Goal: Task Accomplishment & Management: Use online tool/utility

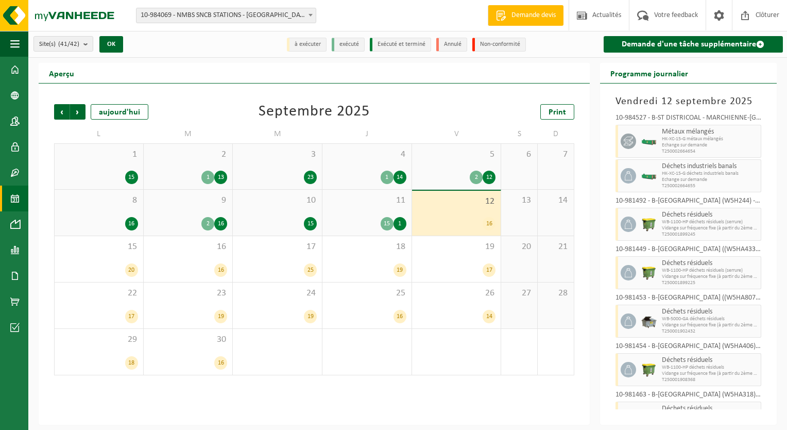
click at [681, 142] on span "Echange sur demande" at bounding box center [710, 145] width 96 height 6
drag, startPoint x: 681, startPoint y: 142, endPoint x: 660, endPoint y: 142, distance: 21.1
click at [660, 142] on div "Métaux mélangés HK-XC-15-G métaux mélangés Echange sur demande T250002664654" at bounding box center [711, 141] width 102 height 33
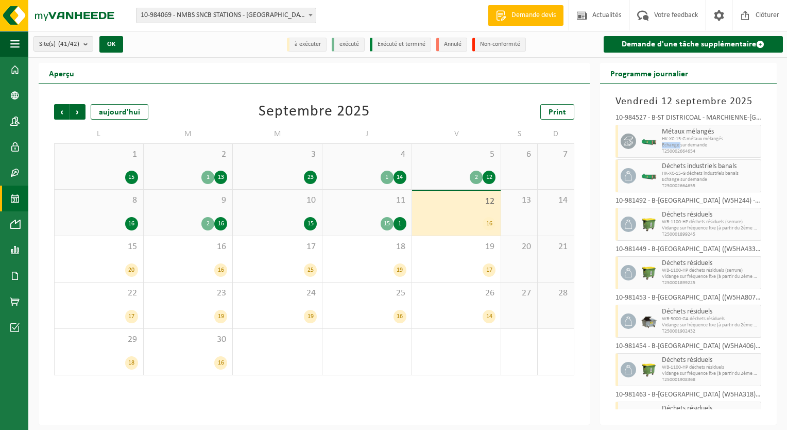
click at [660, 142] on div "Métaux mélangés HK-XC-15-G métaux mélangés Echange sur demande T250002664654" at bounding box center [711, 141] width 102 height 33
drag, startPoint x: 660, startPoint y: 142, endPoint x: 724, endPoint y: 139, distance: 63.9
click at [724, 139] on span "HK-XC-15-G métaux mélangés" at bounding box center [710, 139] width 96 height 6
click at [705, 44] on link "Demande d'une tâche supplémentaire" at bounding box center [693, 44] width 179 height 16
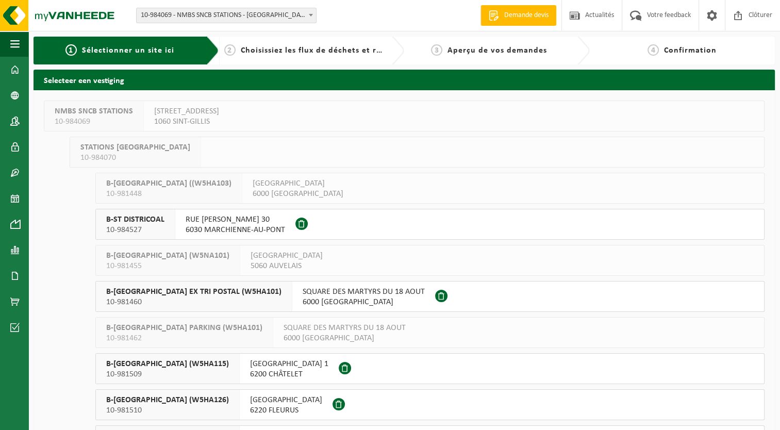
click at [150, 222] on span "B-ST DISTRICOAL" at bounding box center [135, 219] width 58 height 10
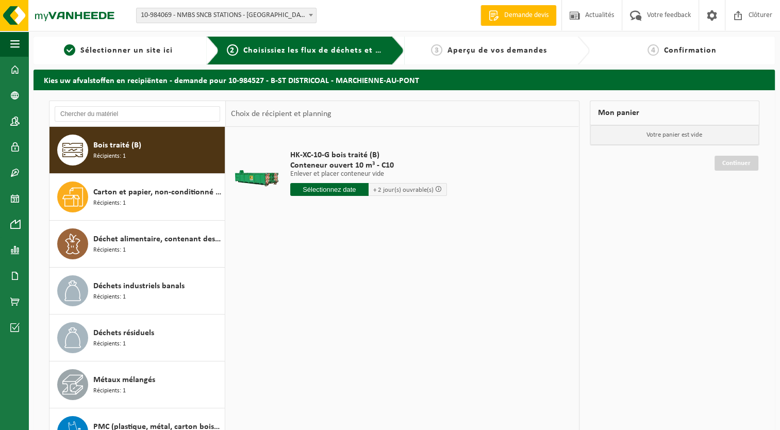
click at [340, 191] on input "text" at bounding box center [329, 189] width 78 height 13
click at [470, 351] on div "HK-XC-10-G bois traité (B) Conteneur ouvert 10 m³ - C10 Enlever et placer conte…" at bounding box center [402, 281] width 352 height 309
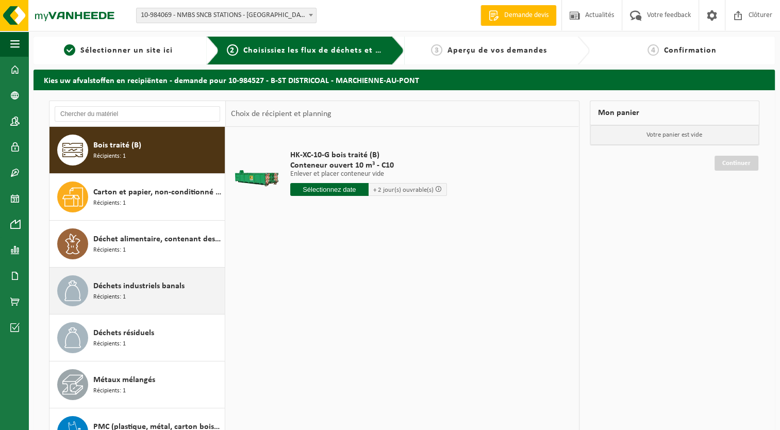
scroll to position [18, 0]
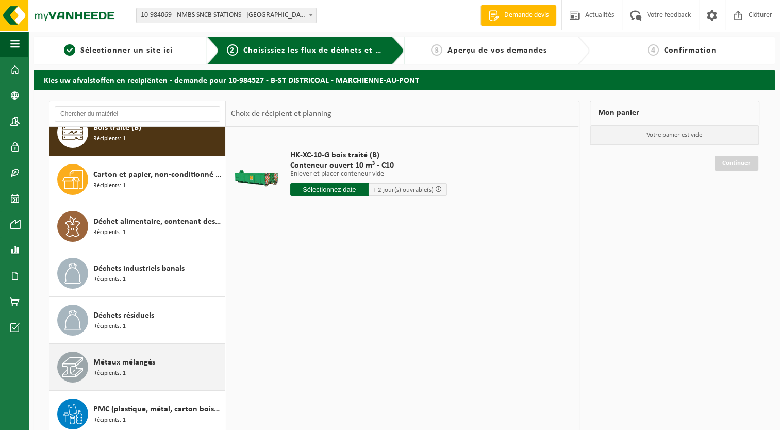
click at [156, 373] on div "Métaux mélangés Récipients: 1" at bounding box center [157, 366] width 129 height 31
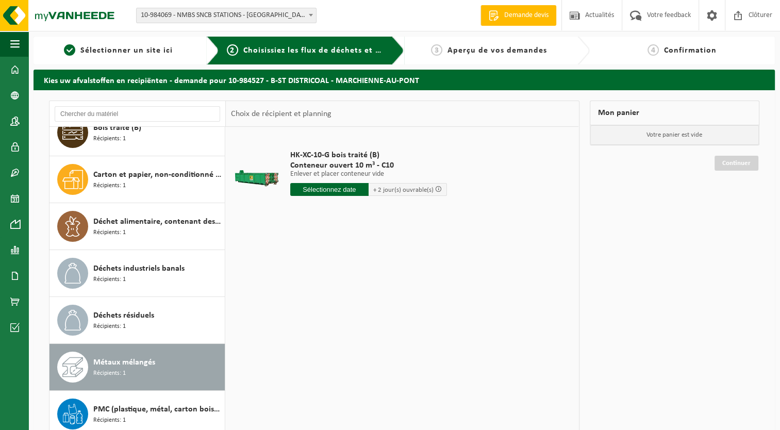
click at [156, 373] on div "Métaux mélangés Récipients: 1" at bounding box center [157, 366] width 129 height 31
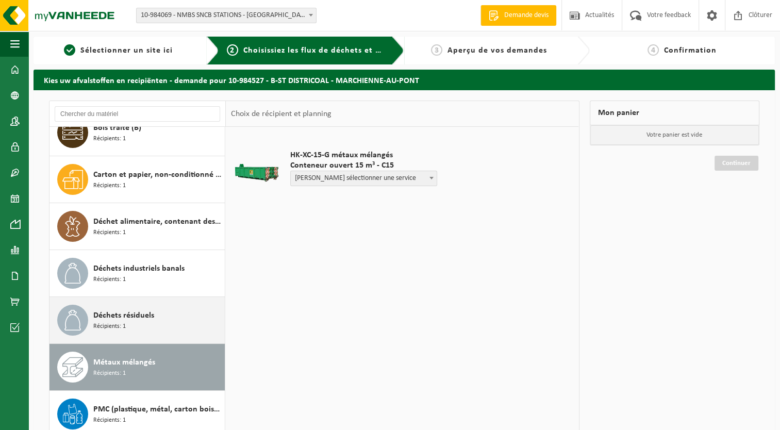
click at [151, 319] on span "Déchets résiduels" at bounding box center [123, 315] width 61 height 12
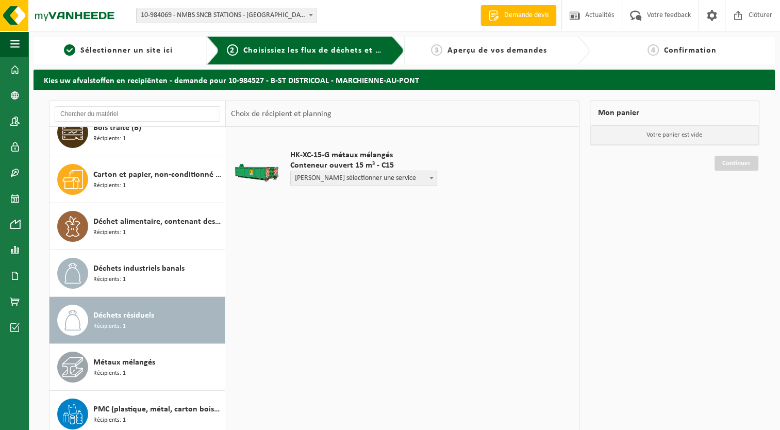
click at [148, 319] on span "Déchets résiduels" at bounding box center [123, 315] width 61 height 12
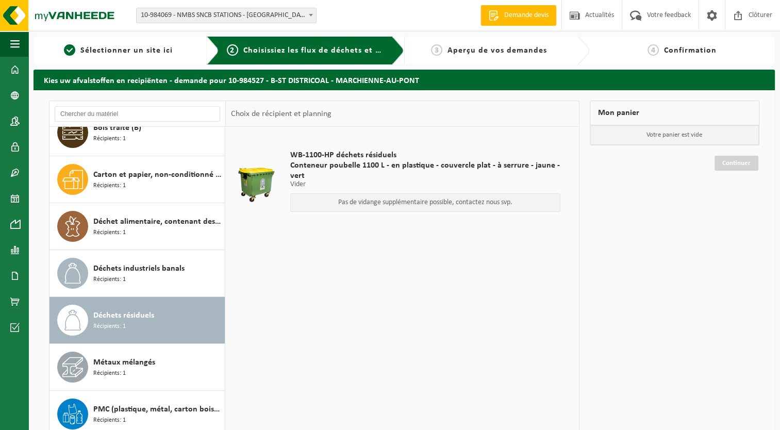
scroll to position [0, 0]
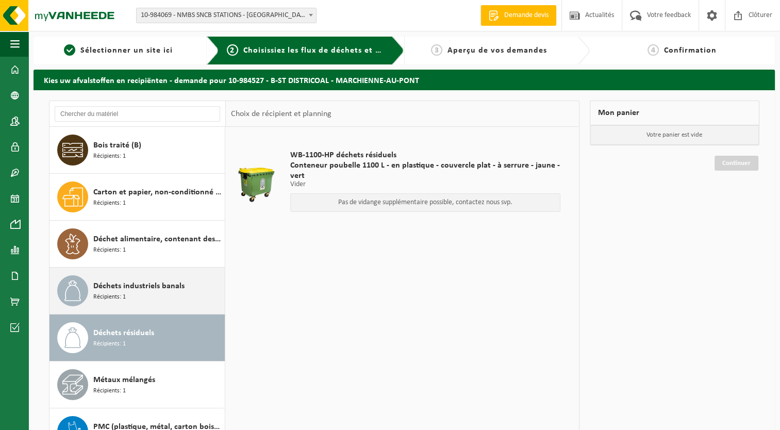
click at [155, 289] on span "Déchets industriels banals" at bounding box center [138, 286] width 91 height 12
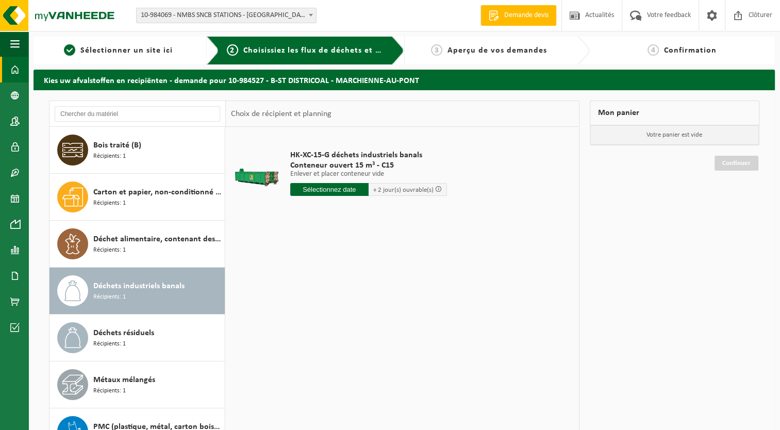
click at [12, 70] on span at bounding box center [14, 70] width 9 height 26
